Goal: Use online tool/utility: Utilize a website feature to perform a specific function

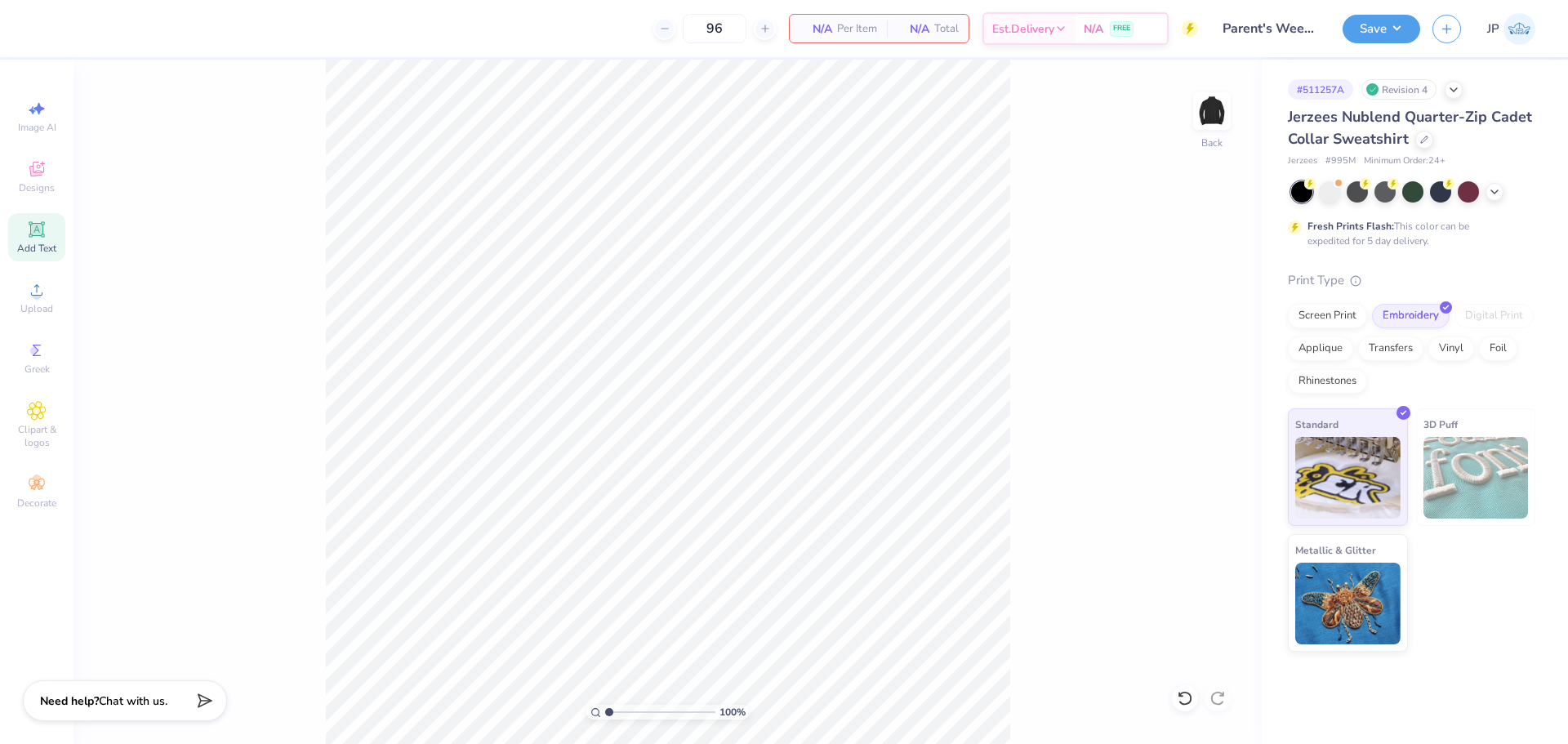
click at [32, 222] on icon at bounding box center [35, 228] width 15 height 15
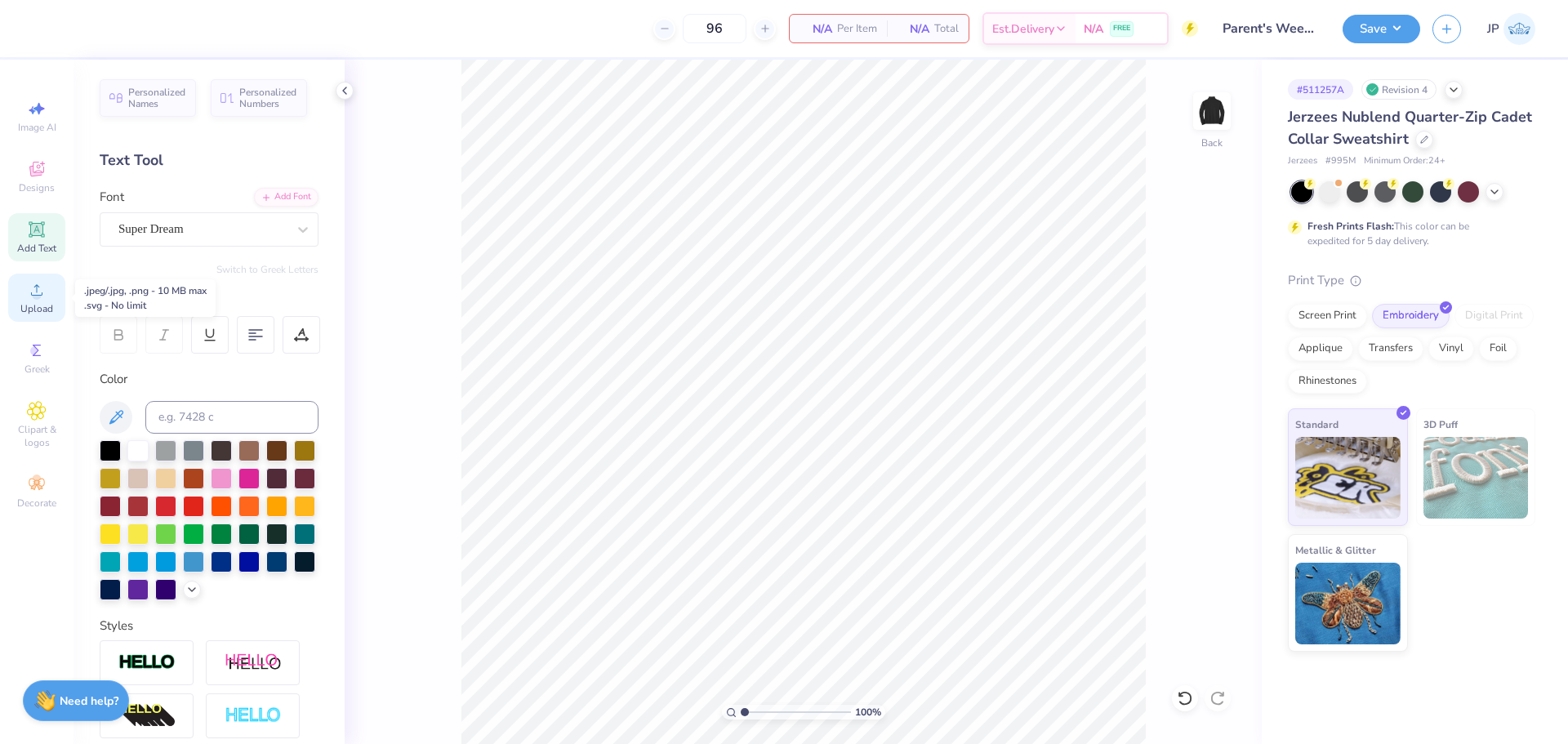
click at [50, 297] on div "Upload" at bounding box center [36, 297] width 57 height 48
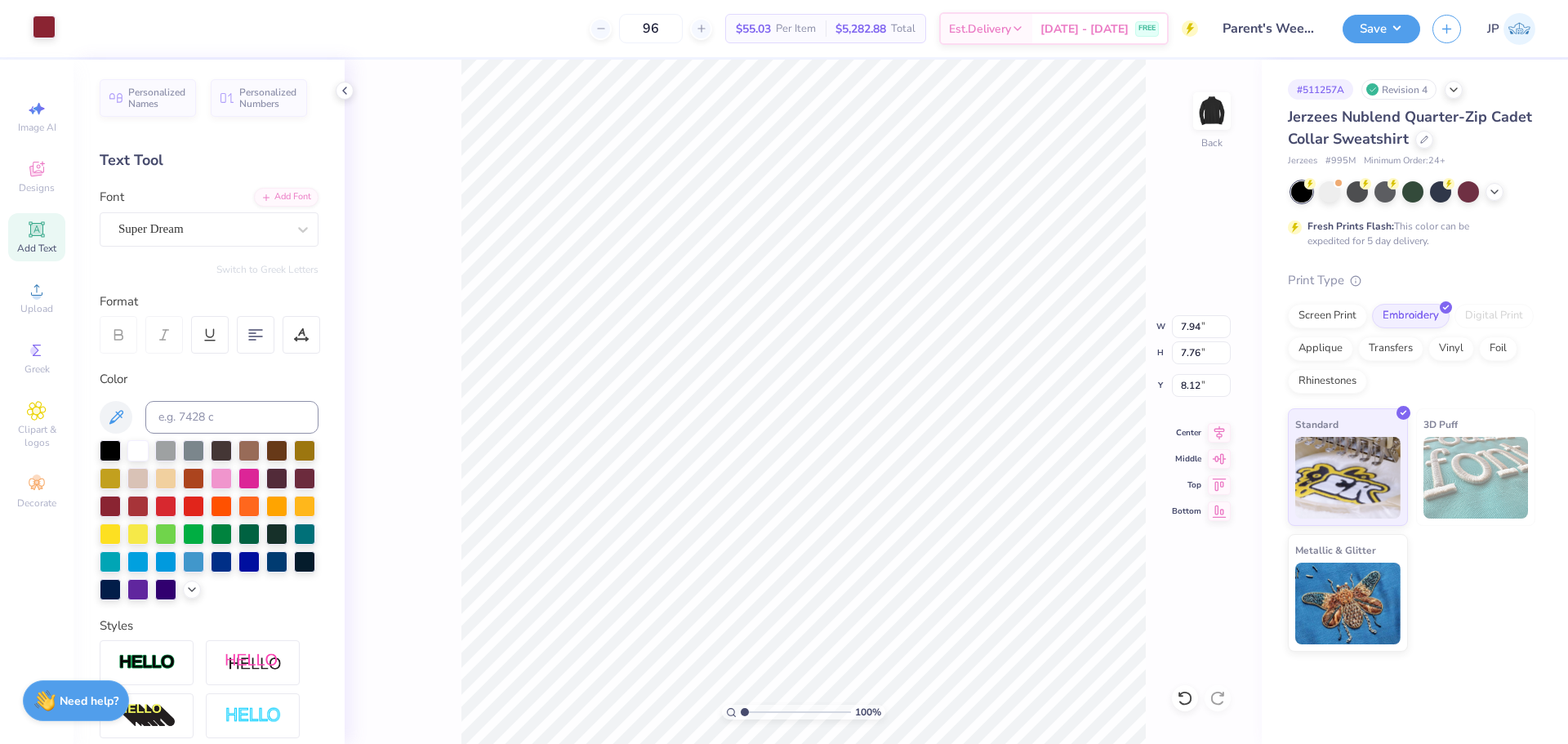
click at [45, 28] on div at bounding box center [44, 26] width 23 height 23
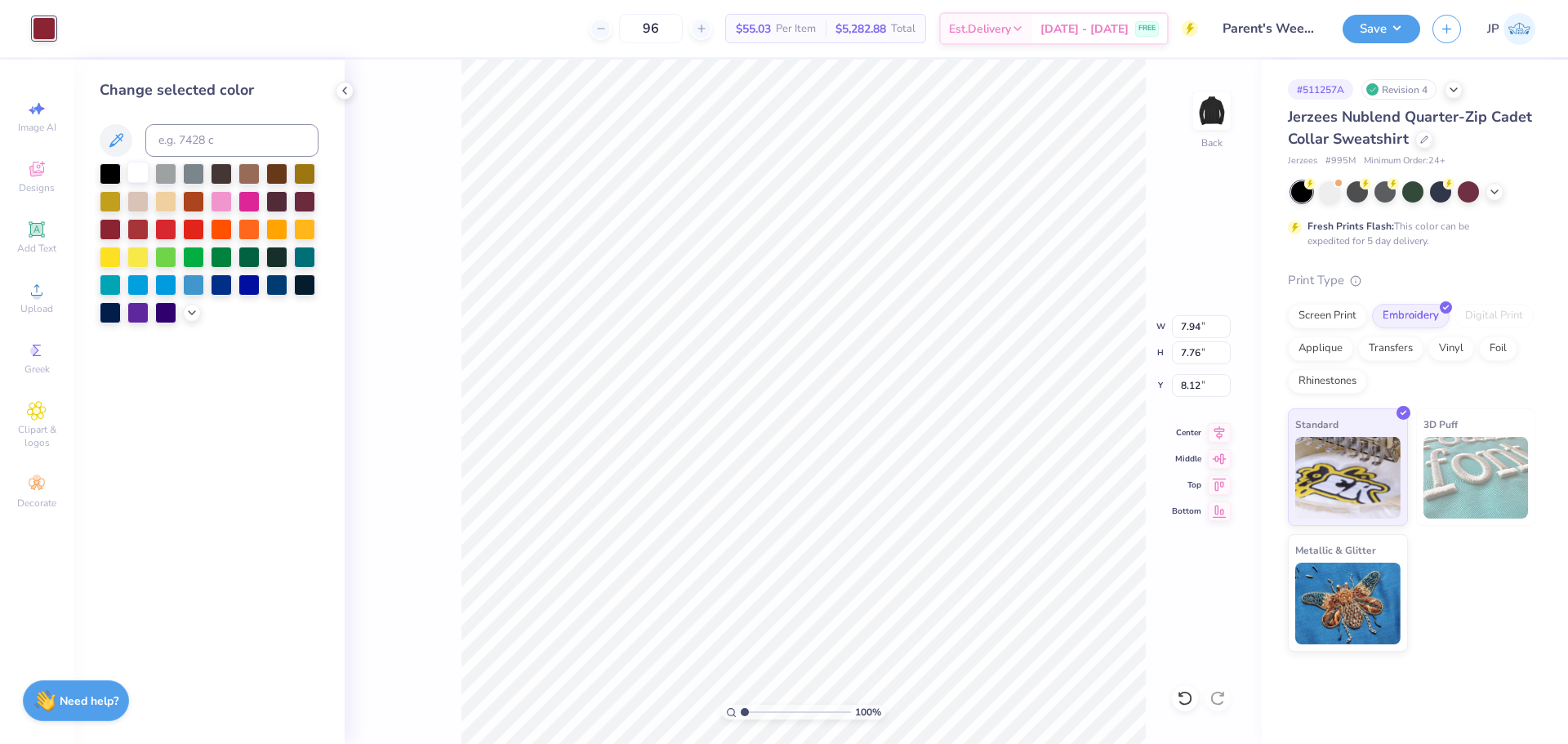
click at [134, 170] on div at bounding box center [137, 172] width 21 height 21
click at [136, 172] on div at bounding box center [137, 172] width 21 height 21
click at [1335, 317] on div "Screen Print" at bounding box center [1327, 314] width 79 height 25
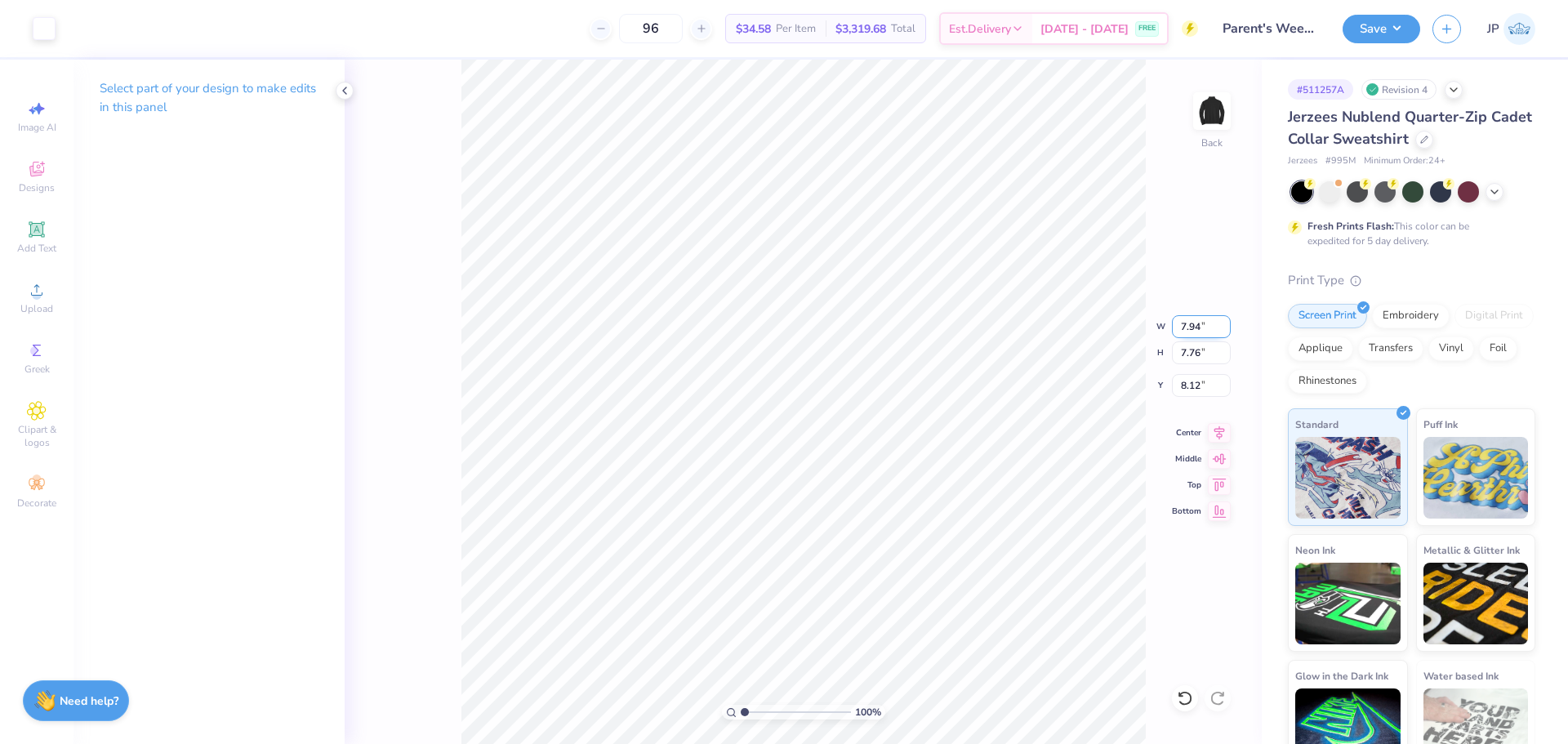
click at [1195, 333] on input "7.94" at bounding box center [1201, 327] width 59 height 23
type input "3.50"
type input "3.42"
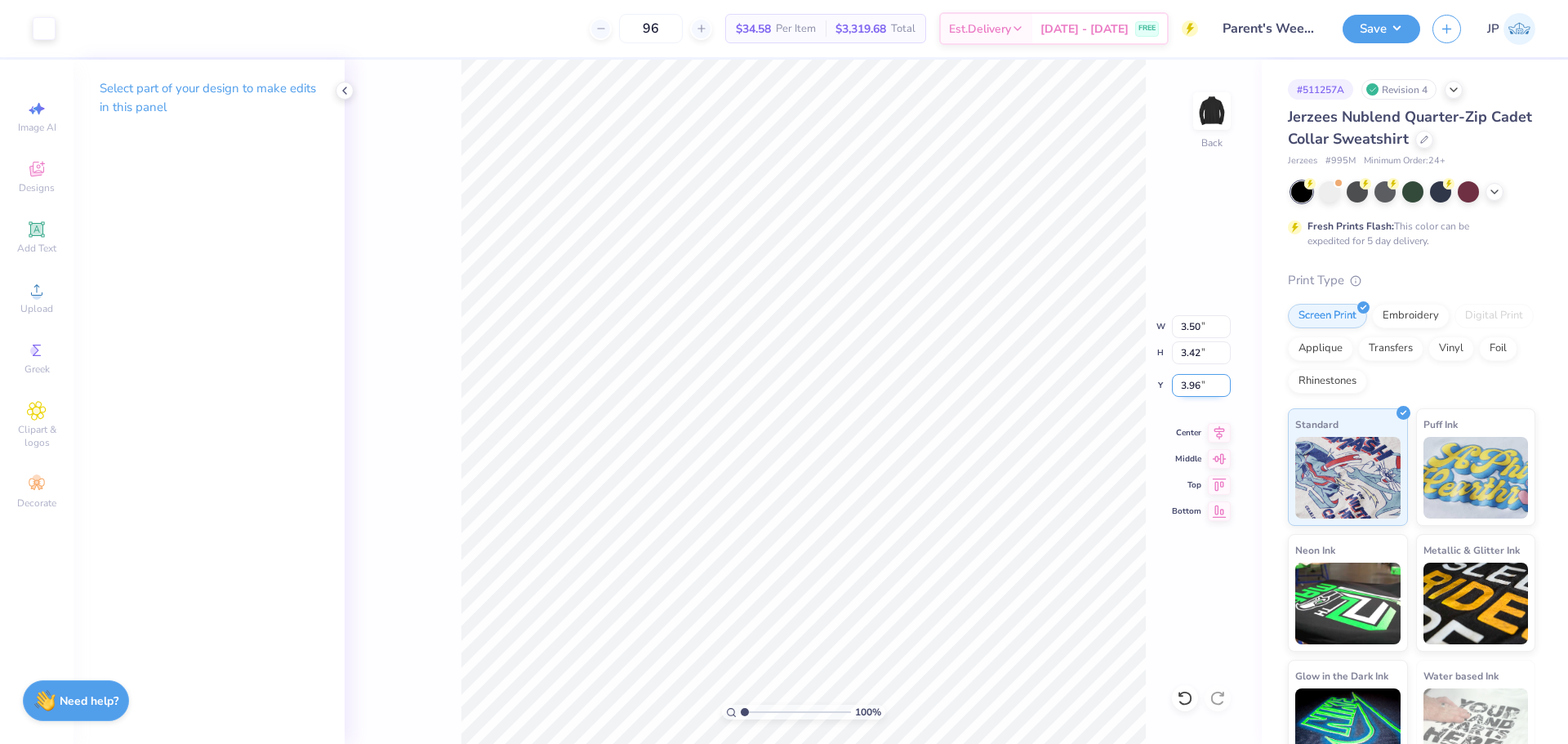
click at [1184, 386] on input "3.96" at bounding box center [1201, 385] width 59 height 23
type input "3.00"
drag, startPoint x: 750, startPoint y: 709, endPoint x: 759, endPoint y: 704, distance: 10.3
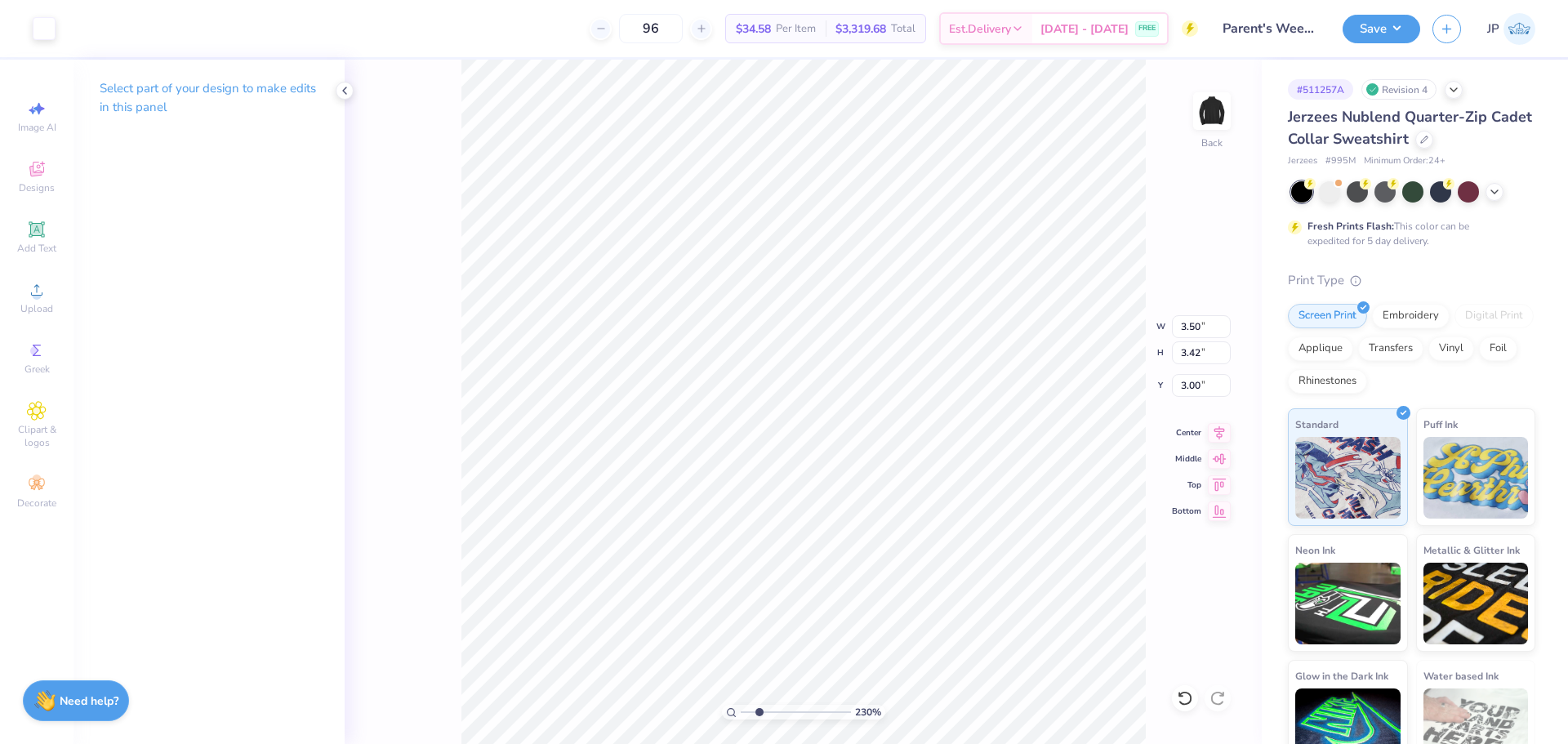
click at [759, 705] on input "range" at bounding box center [795, 712] width 110 height 15
drag, startPoint x: 759, startPoint y: 711, endPoint x: 749, endPoint y: 711, distance: 10.0
click at [749, 711] on input "range" at bounding box center [795, 712] width 110 height 15
drag, startPoint x: 748, startPoint y: 710, endPoint x: 687, endPoint y: 692, distance: 63.6
type input "1"
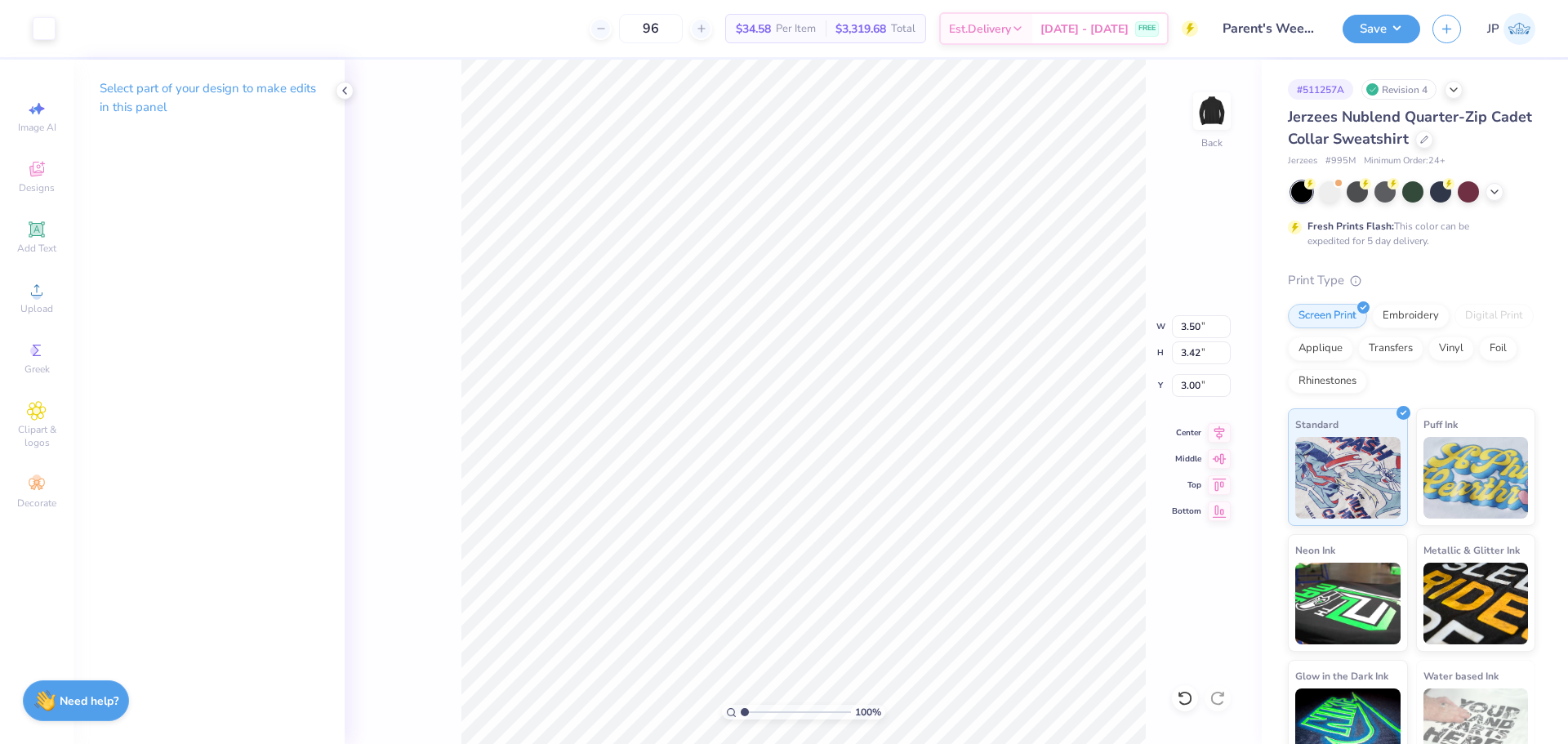
click at [741, 705] on input "range" at bounding box center [795, 712] width 110 height 15
click at [1397, 32] on button "Save" at bounding box center [1381, 25] width 77 height 28
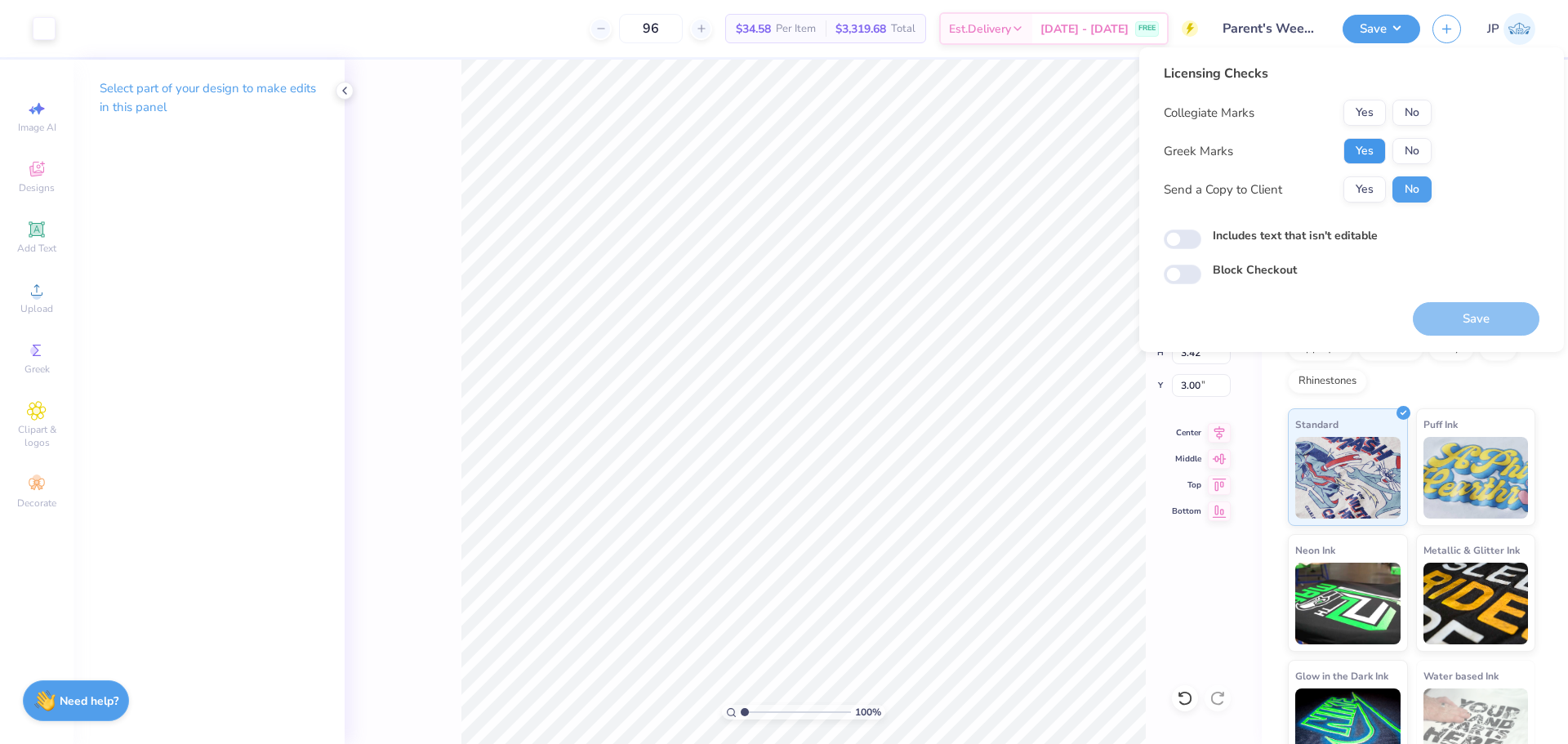
click at [1381, 154] on button "Yes" at bounding box center [1364, 151] width 43 height 26
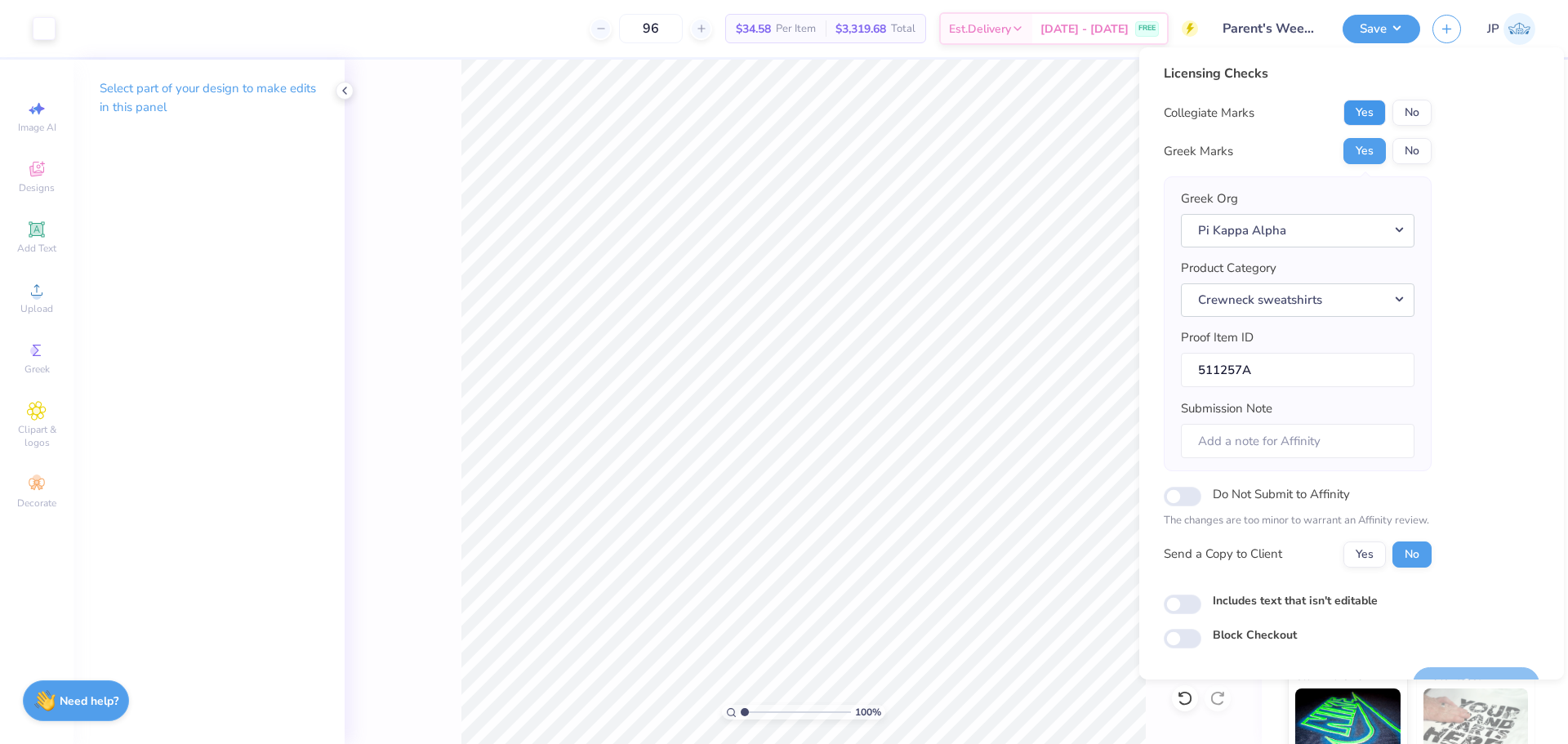
click at [1367, 105] on button "Yes" at bounding box center [1364, 113] width 43 height 26
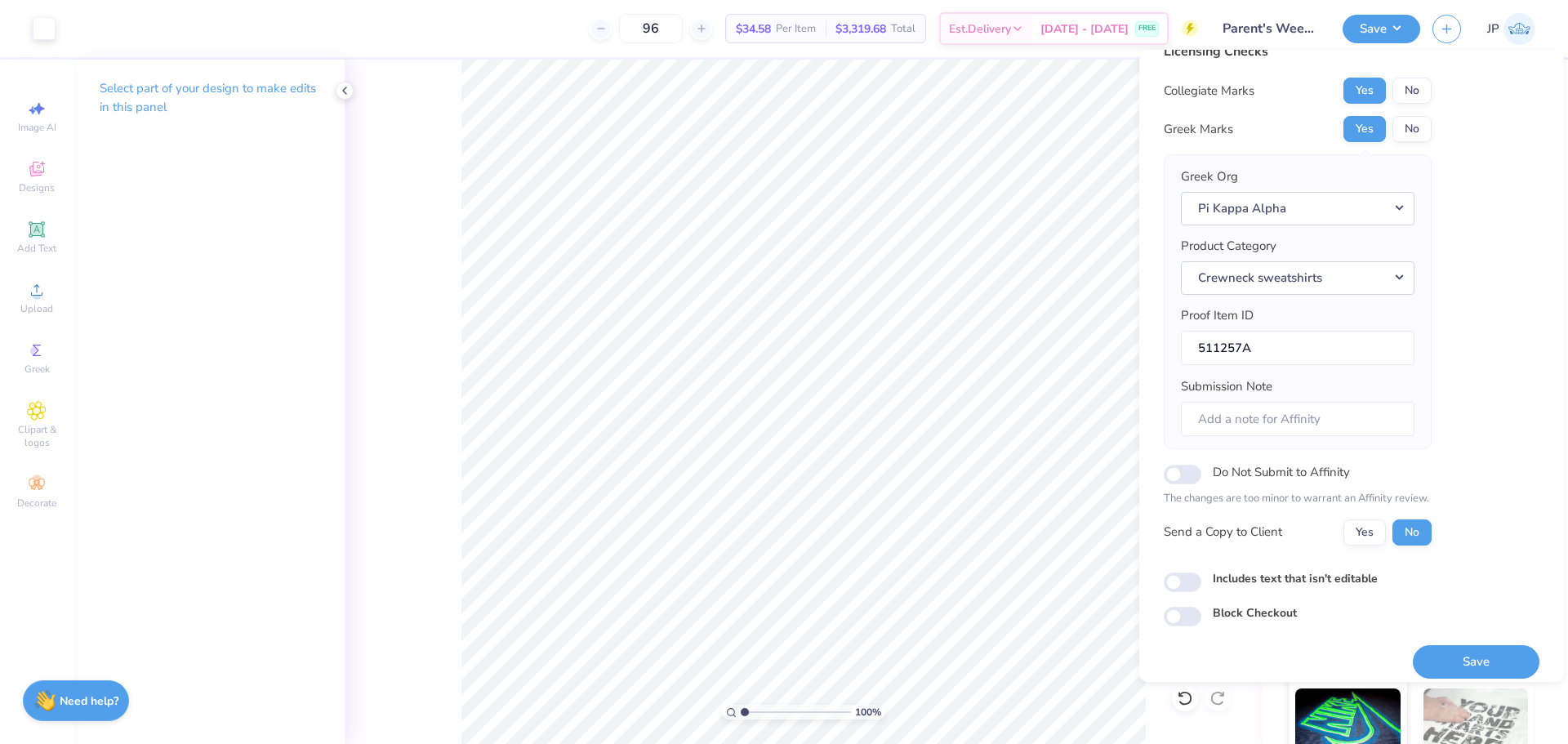
scroll to position [36, 0]
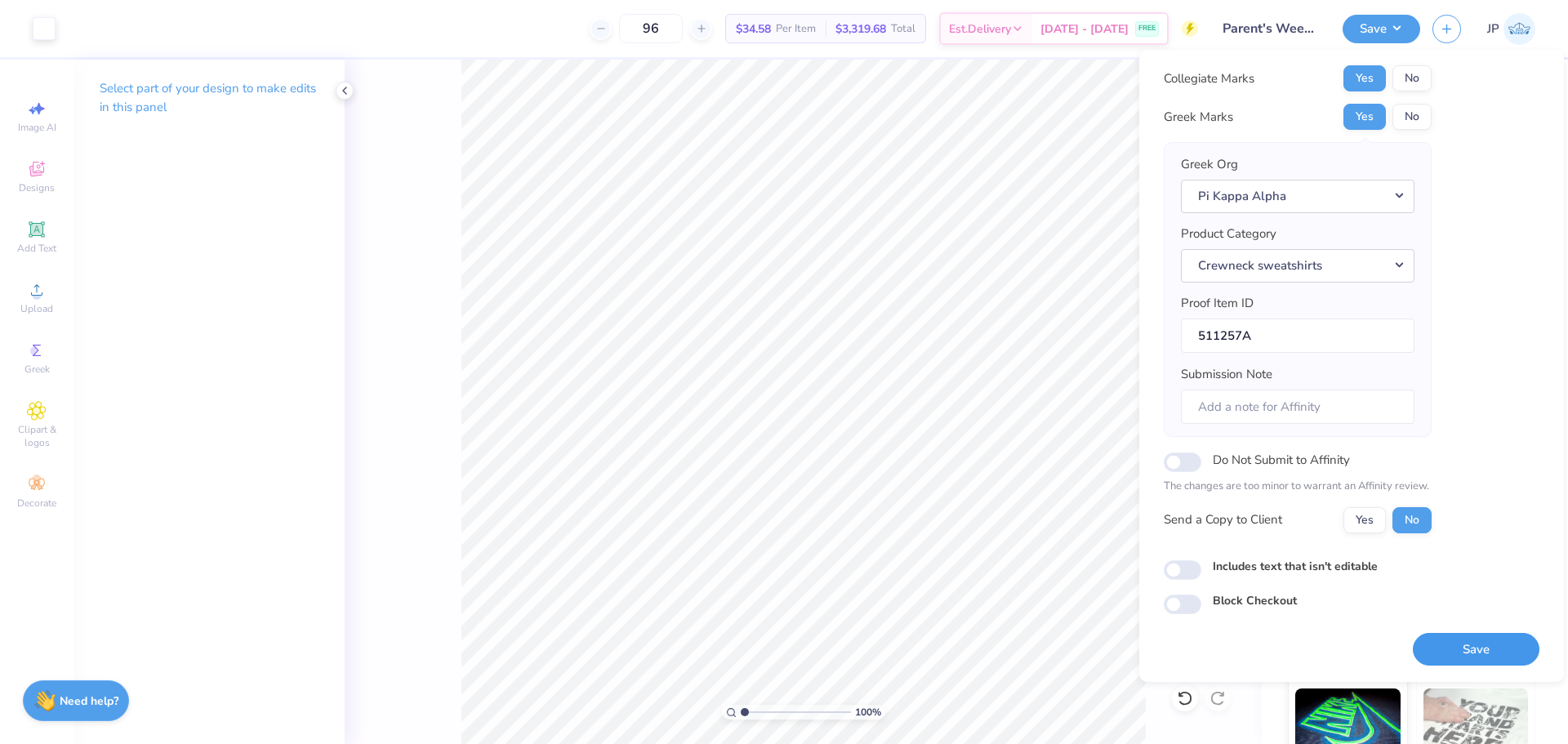
click at [1459, 639] on button "Save" at bounding box center [1475, 649] width 126 height 34
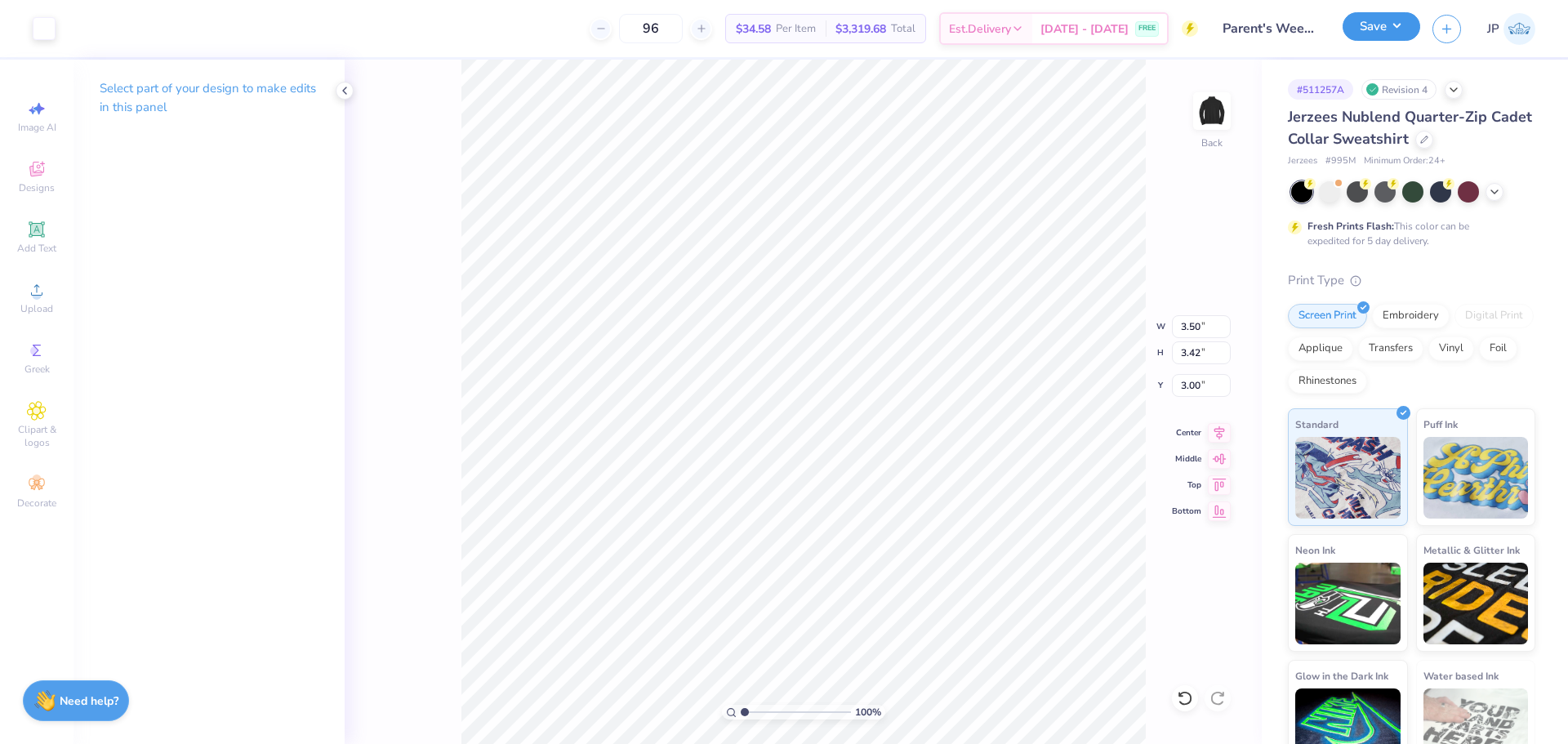
click at [1347, 24] on button "Save" at bounding box center [1381, 25] width 77 height 28
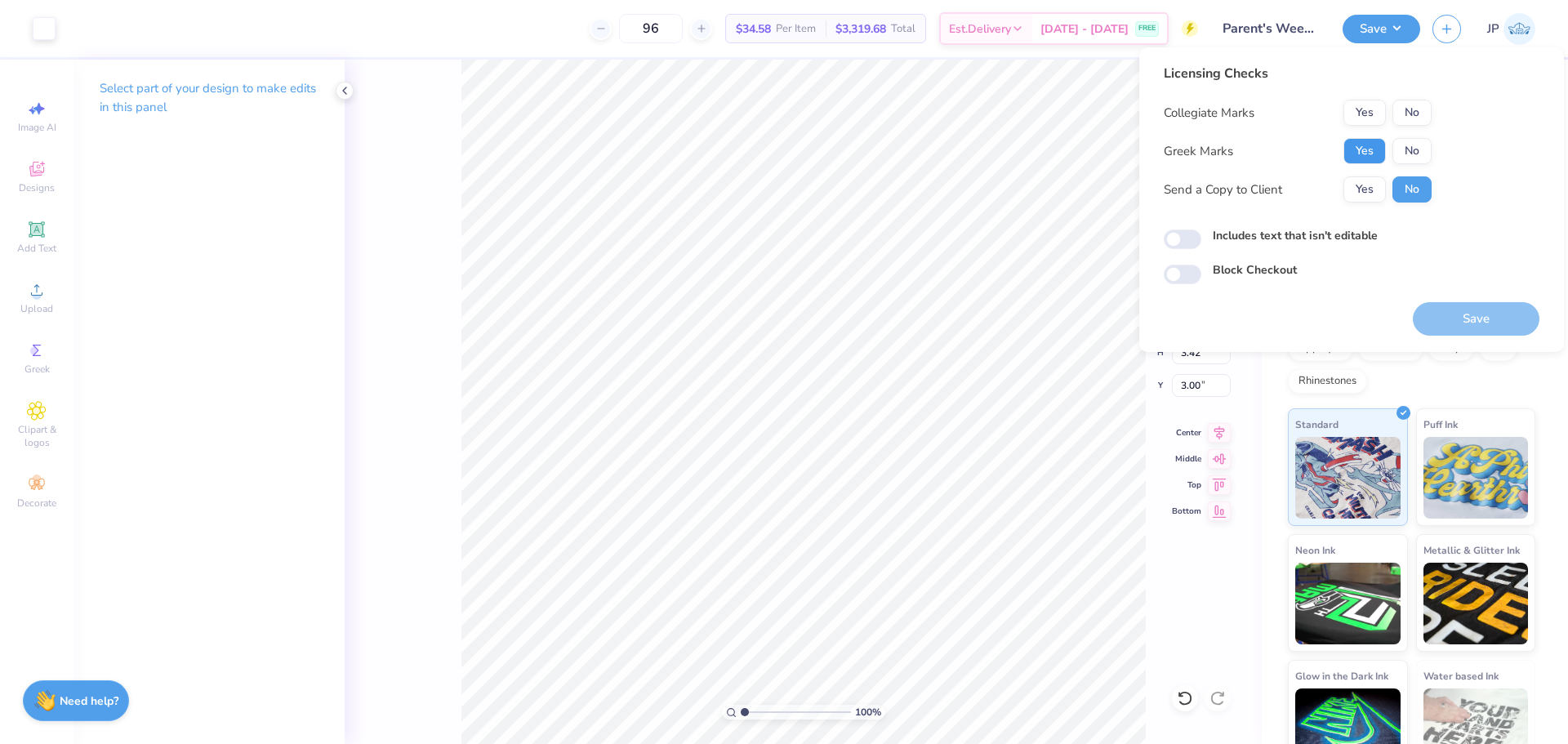
click at [1361, 158] on button "Yes" at bounding box center [1364, 151] width 43 height 26
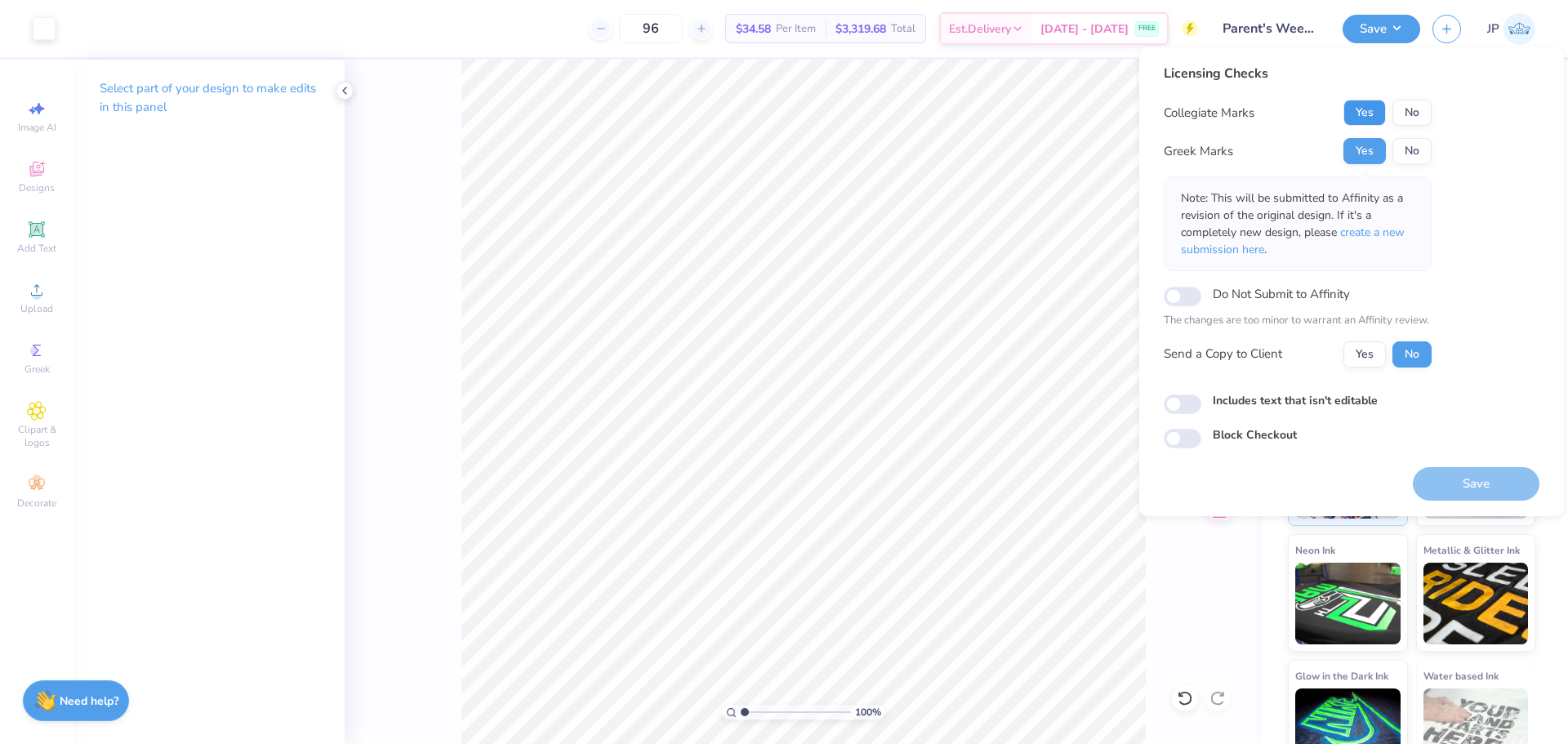
click at [1363, 107] on button "Yes" at bounding box center [1364, 113] width 43 height 26
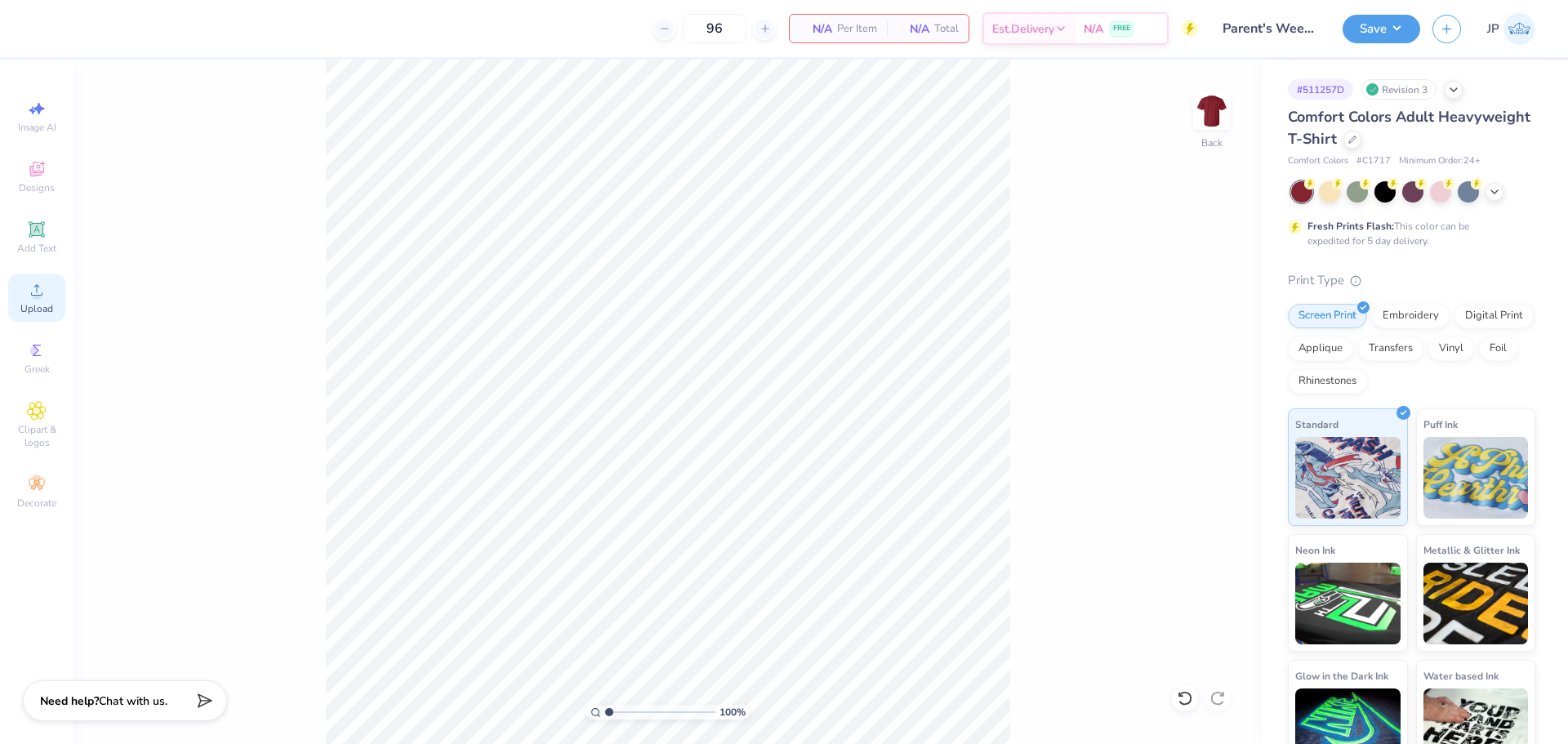
click at [45, 299] on div "Upload" at bounding box center [36, 297] width 57 height 48
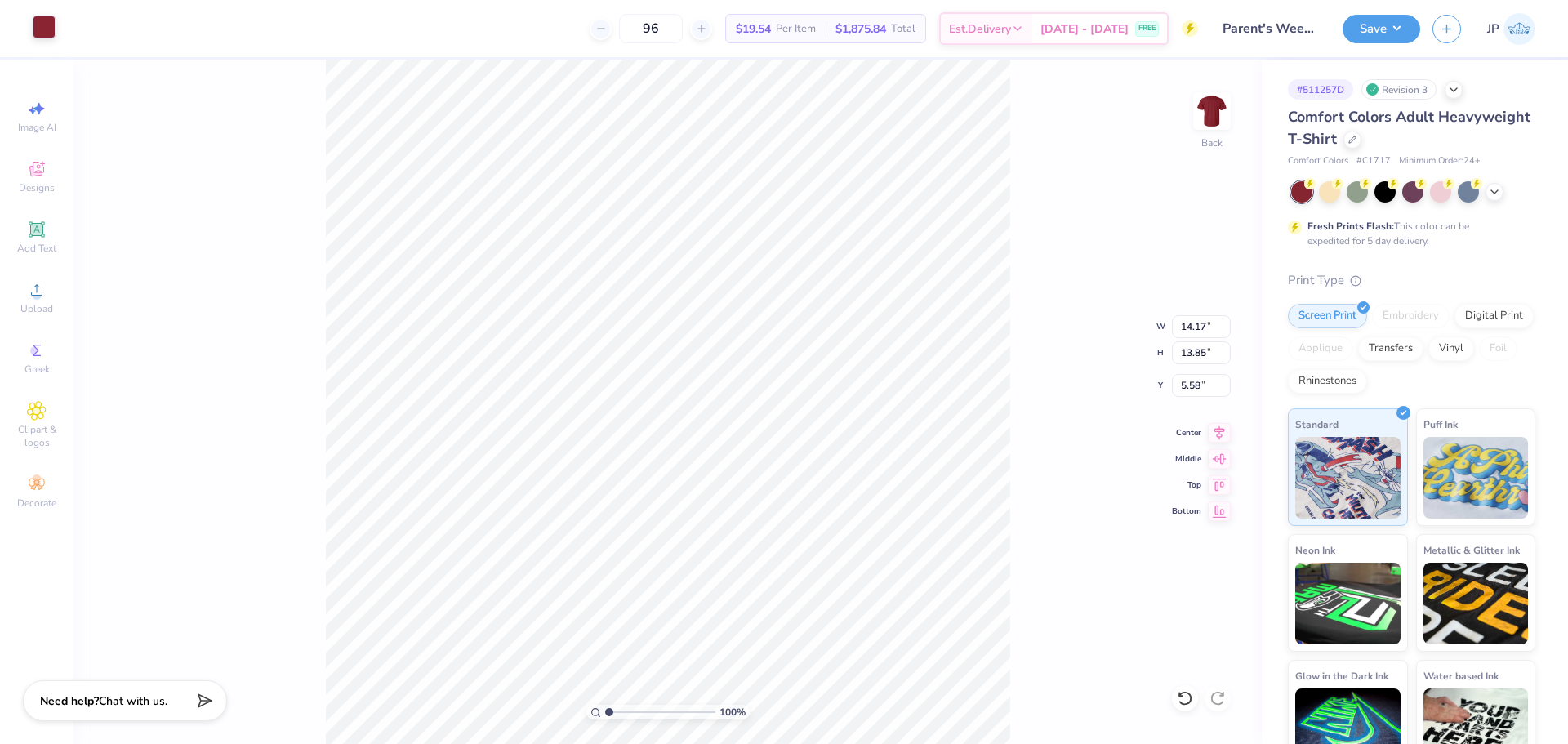
click at [54, 29] on div at bounding box center [44, 26] width 23 height 23
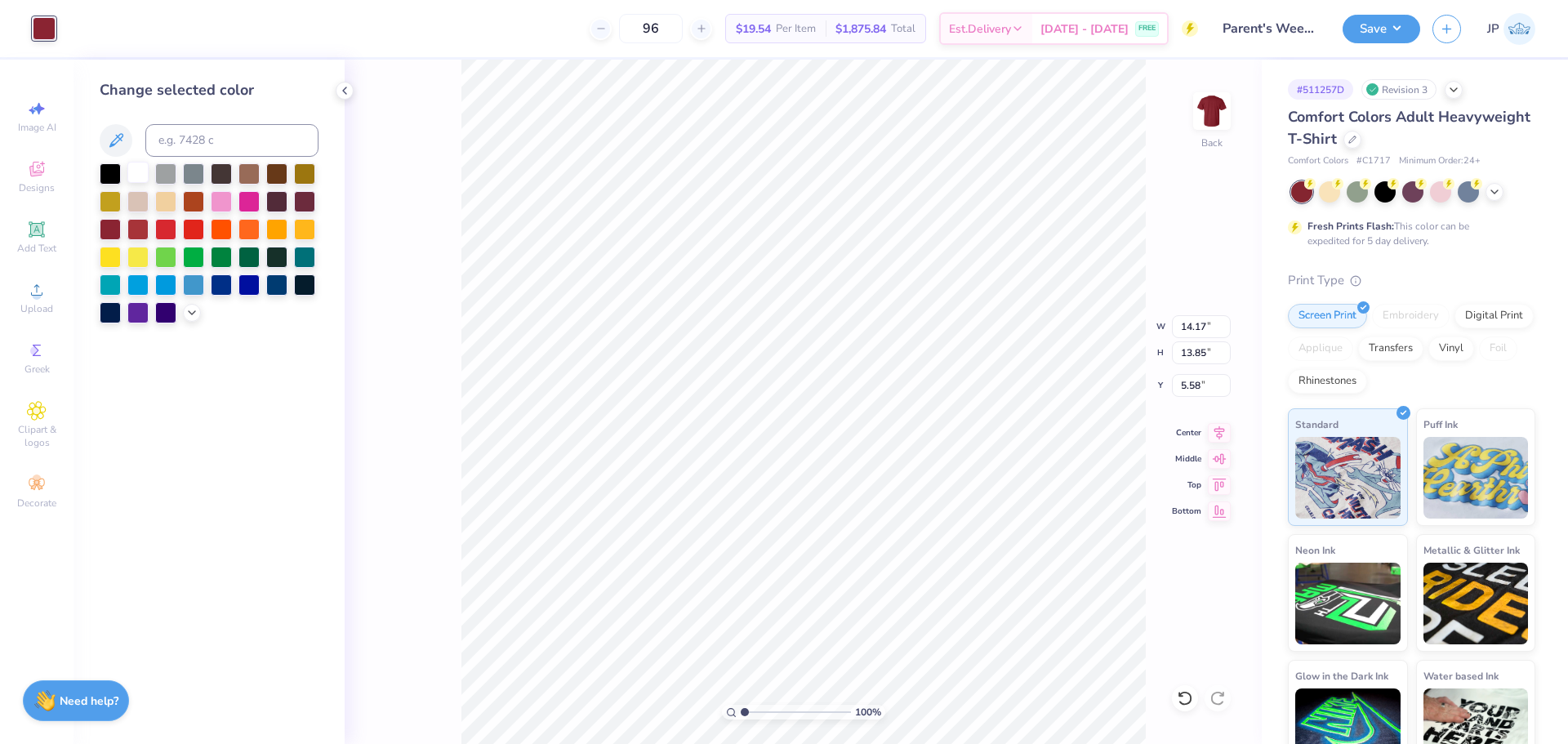
click at [140, 175] on div at bounding box center [137, 172] width 21 height 21
click at [1202, 328] on input "14.17" at bounding box center [1201, 327] width 59 height 23
type input "3.50"
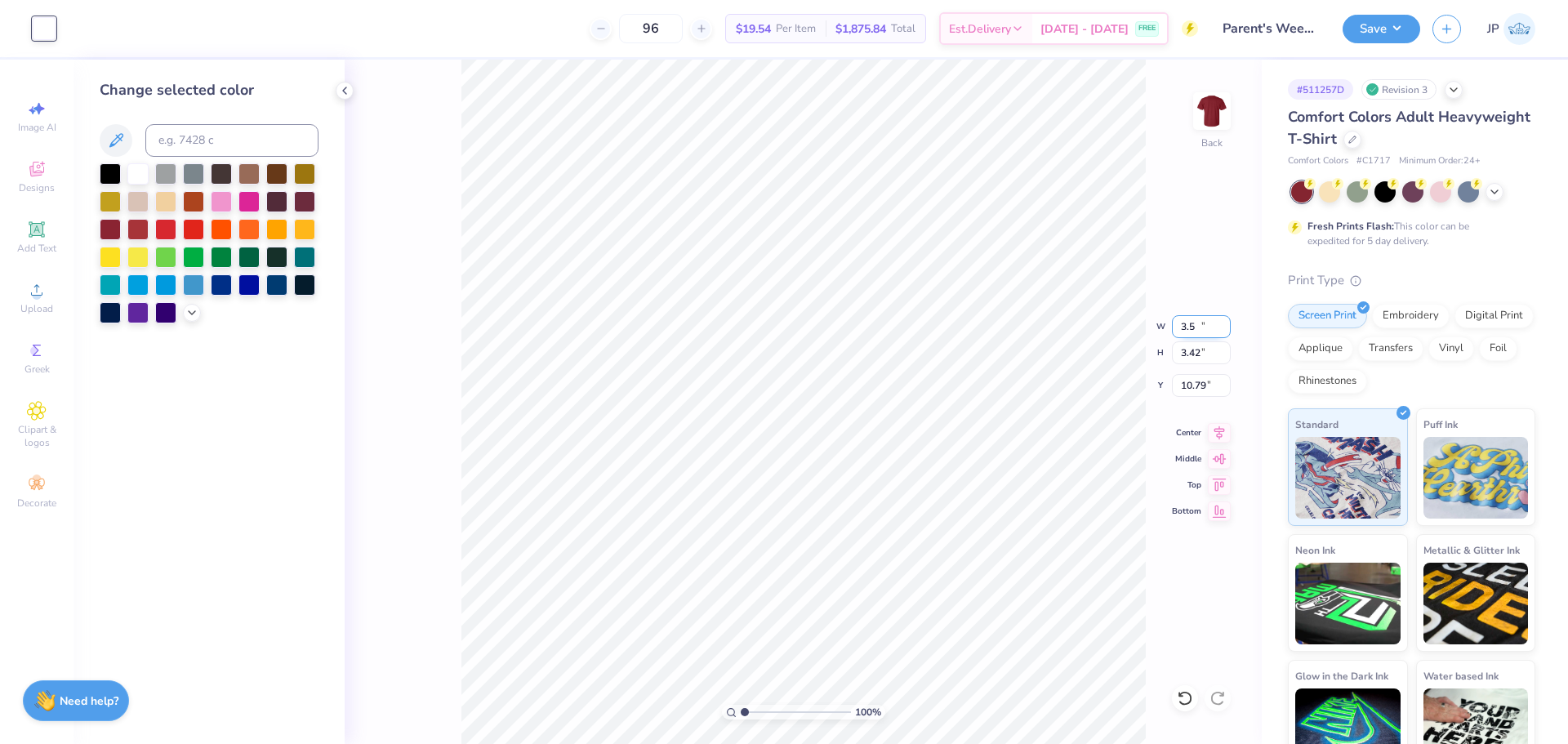
type input "3.42"
click at [1194, 387] on input "3.35" at bounding box center [1201, 385] width 59 height 23
type input "3.00"
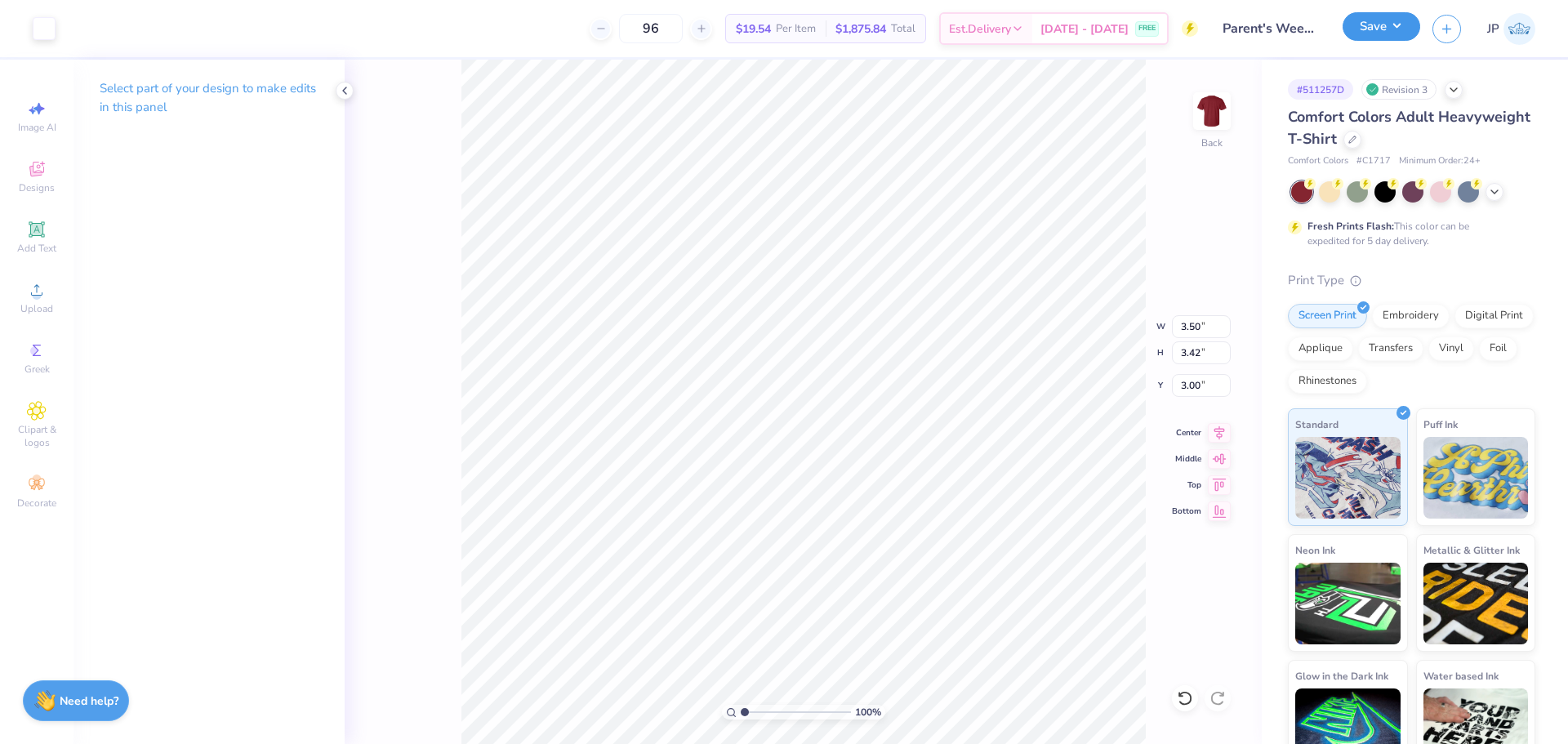
click at [1409, 21] on button "Save" at bounding box center [1381, 25] width 77 height 28
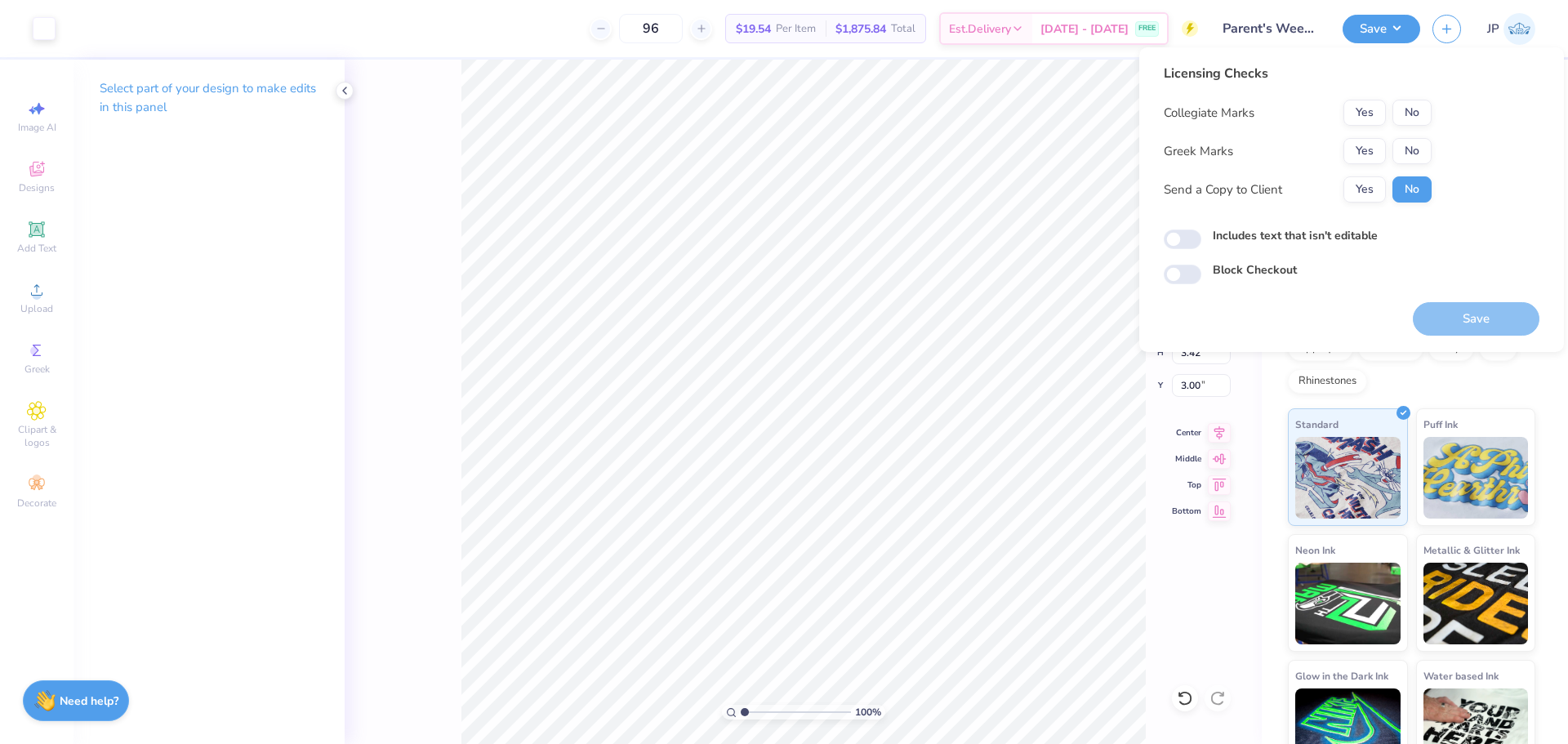
click at [1343, 159] on div "Greek Marks Yes No" at bounding box center [1297, 151] width 268 height 26
click at [1355, 151] on button "Yes" at bounding box center [1364, 151] width 43 height 26
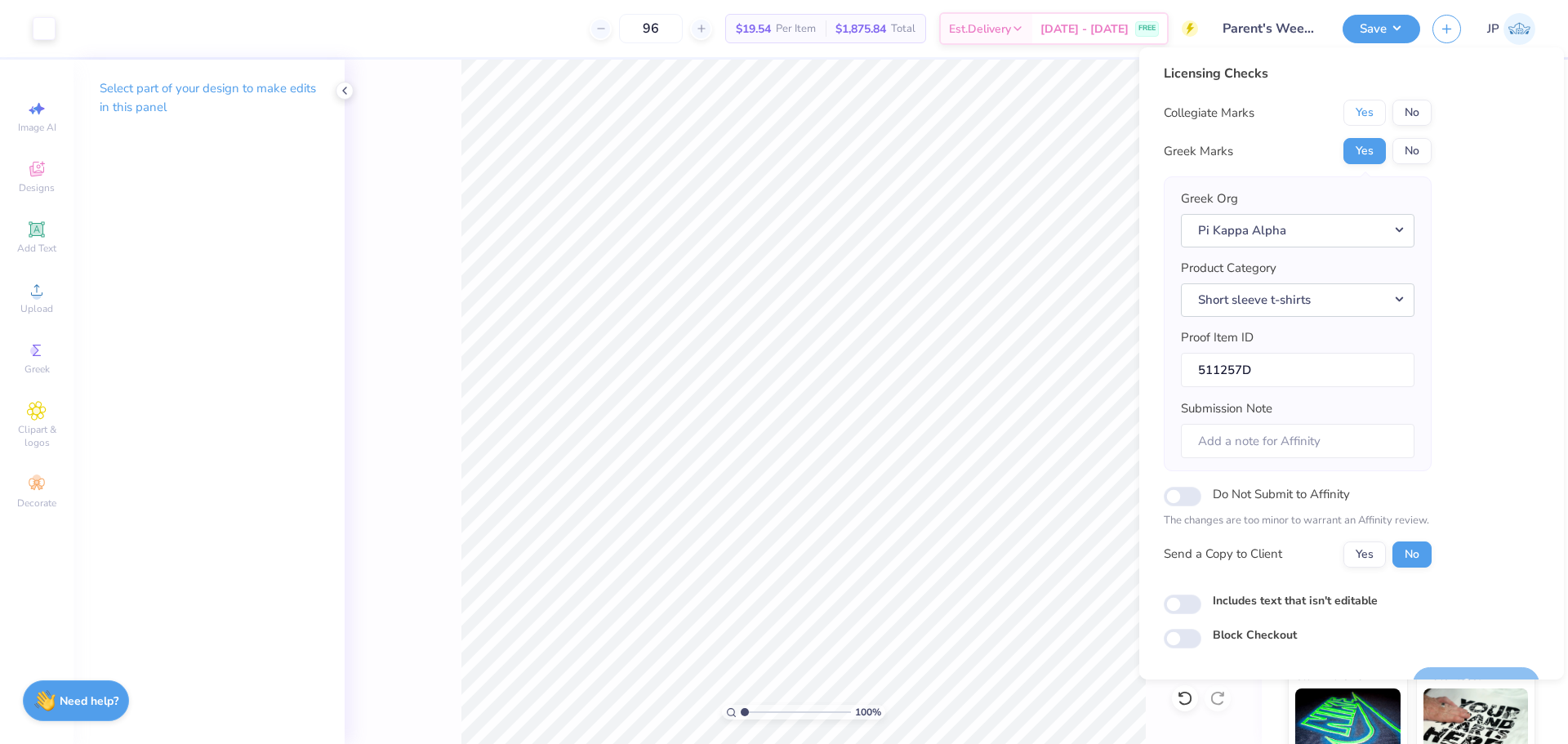
click at [1363, 116] on button "Yes" at bounding box center [1364, 113] width 43 height 26
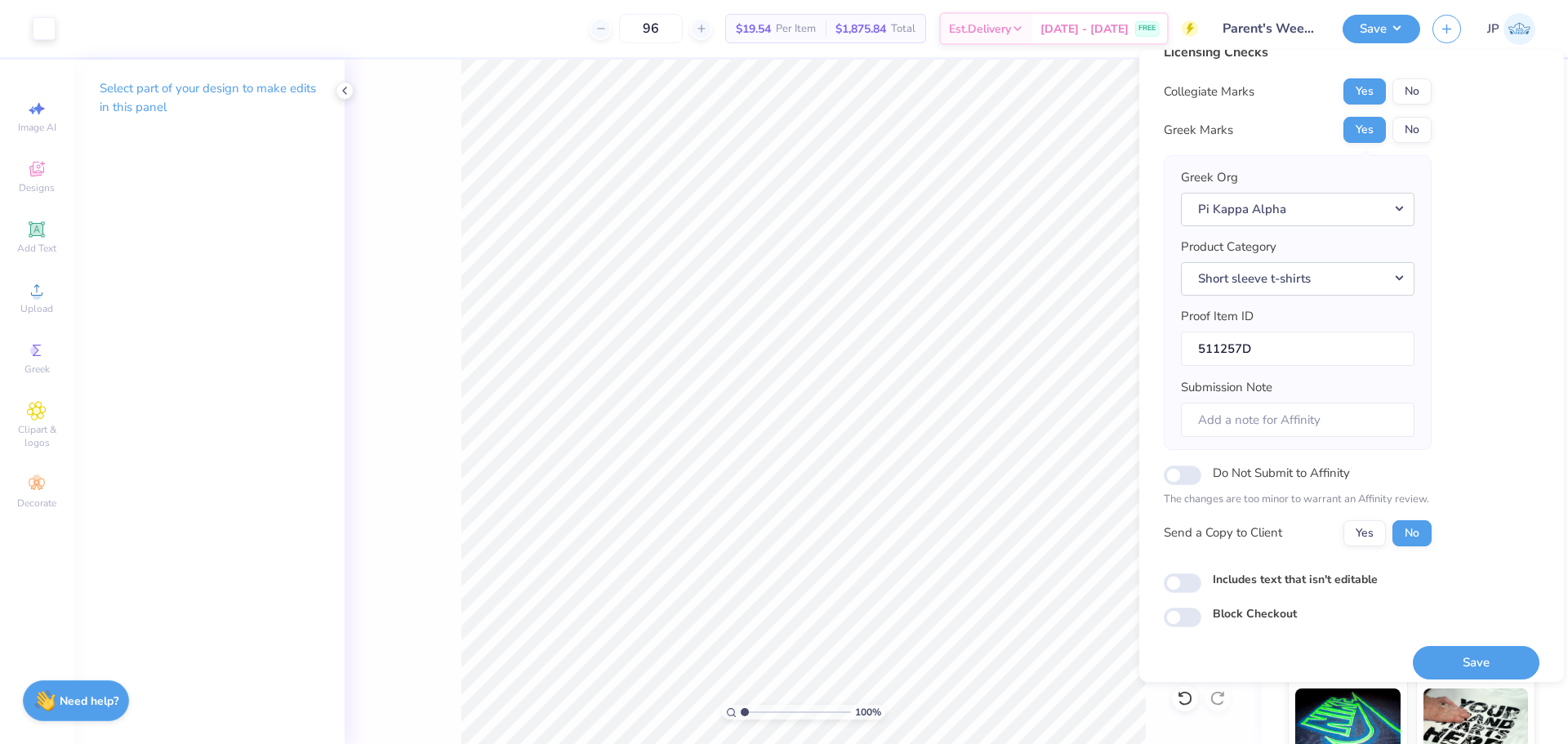
scroll to position [36, 0]
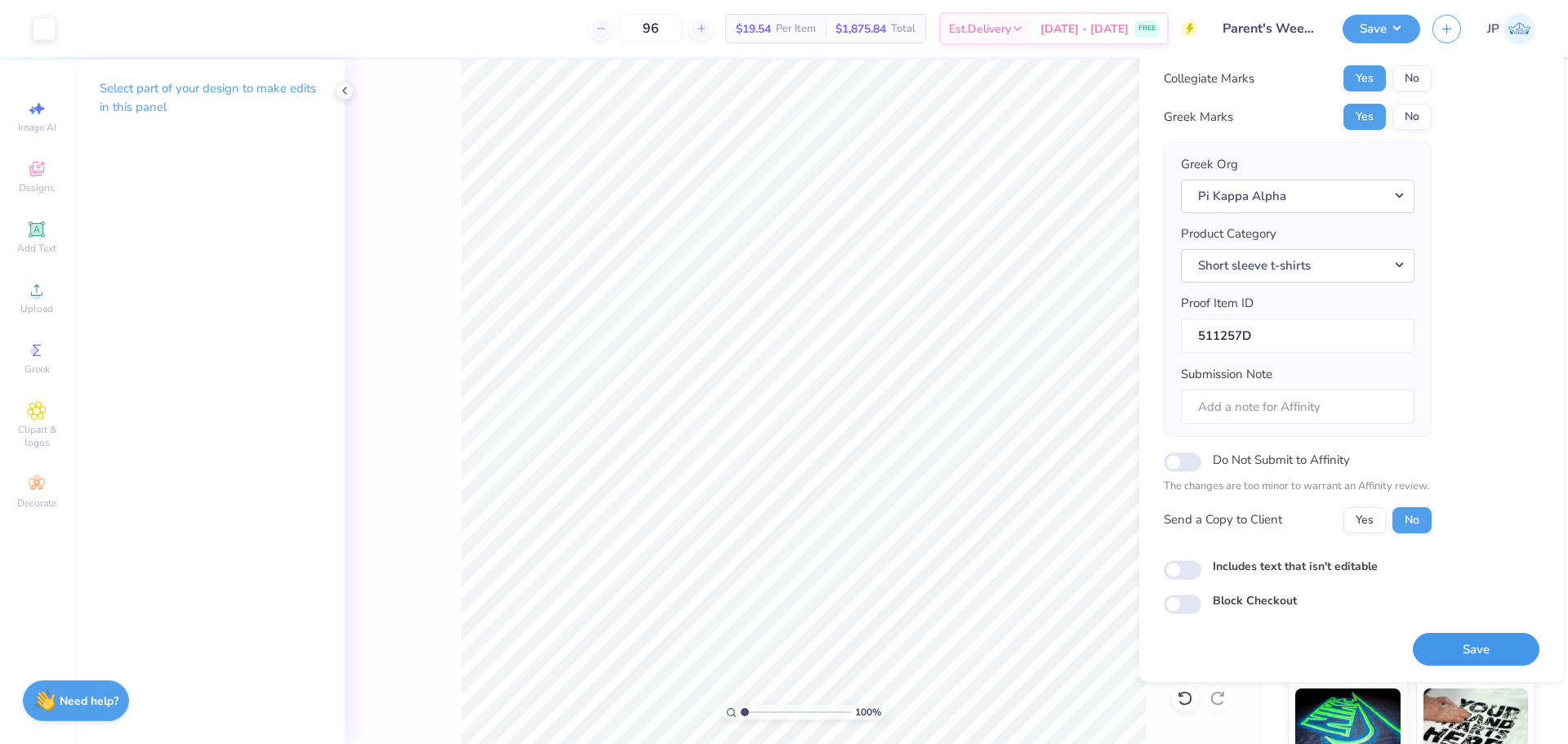
click at [1465, 649] on button "Save" at bounding box center [1475, 649] width 126 height 34
